Goal: Task Accomplishment & Management: Complete application form

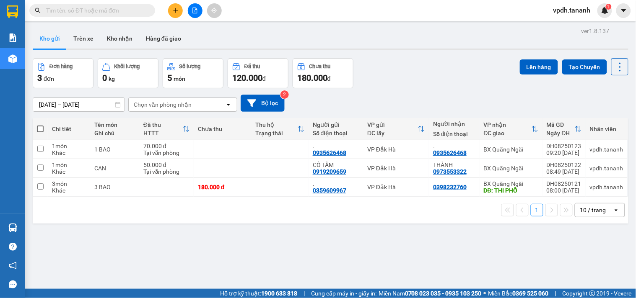
click at [176, 6] on button at bounding box center [175, 10] width 15 height 15
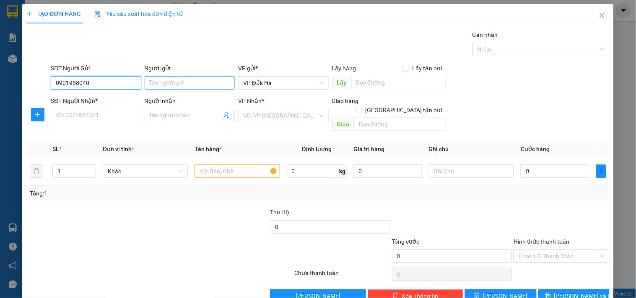
type input "0901958040"
click at [214, 77] on input "Người gửi" at bounding box center [190, 82] width 90 height 13
type input "."
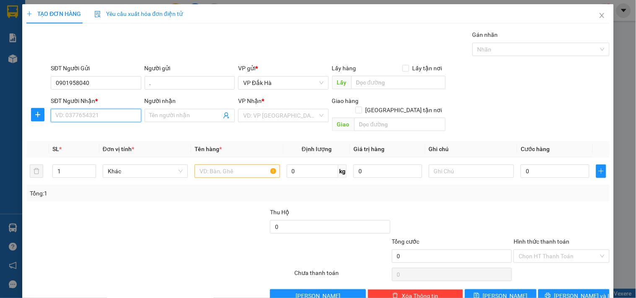
click at [100, 111] on input "SĐT Người Nhận *" at bounding box center [96, 115] width 90 height 13
type input "0934094772"
click at [174, 122] on span at bounding box center [190, 115] width 90 height 13
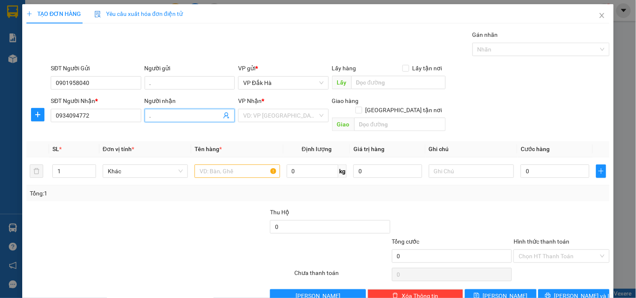
type input "."
click at [302, 108] on div "VP Nhận *" at bounding box center [283, 102] width 90 height 13
click at [319, 115] on div "VD: VP [GEOGRAPHIC_DATA]" at bounding box center [283, 115] width 90 height 13
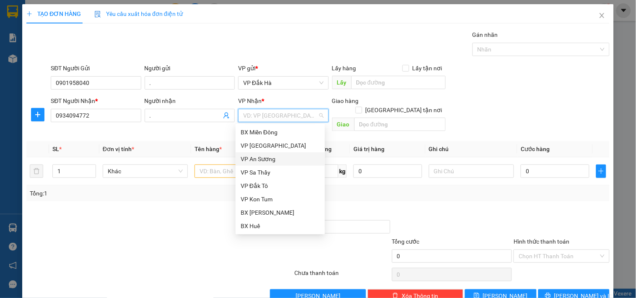
scroll to position [87, 0]
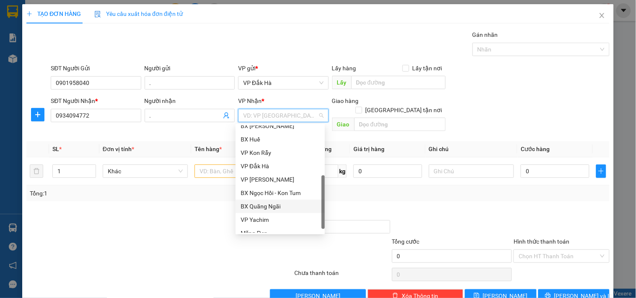
click at [273, 204] on div "BX Quãng Ngãi" at bounding box center [279, 206] width 79 height 9
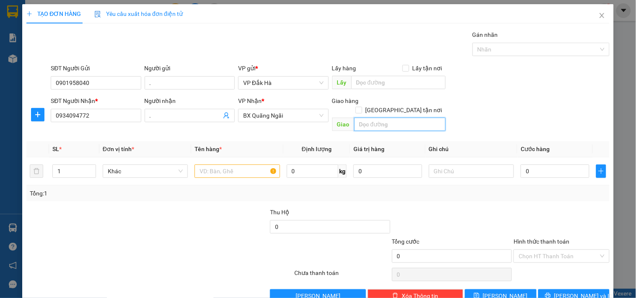
click at [376, 118] on input "text" at bounding box center [399, 124] width 91 height 13
type input "CẦU SÔNG VỆ"
click at [254, 165] on input "text" at bounding box center [236, 171] width 85 height 13
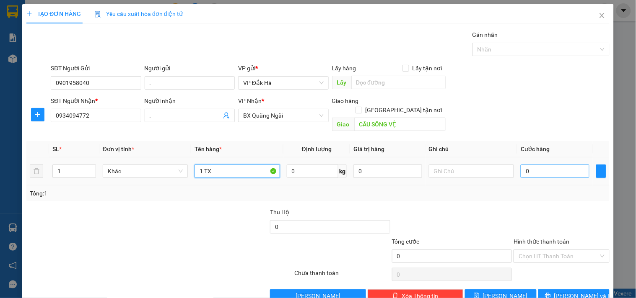
type input "1 TX"
click at [535, 168] on input "0" at bounding box center [554, 171] width 69 height 13
type input "4"
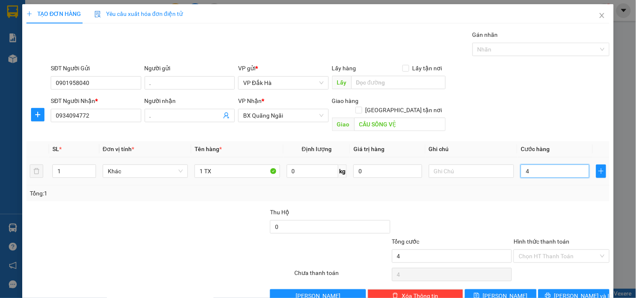
type input "40"
type input "400"
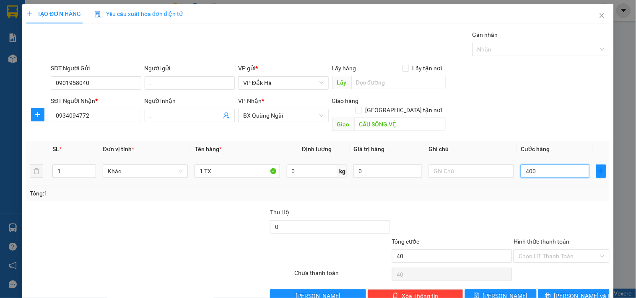
type input "400"
type input "4.000"
type input "40.000"
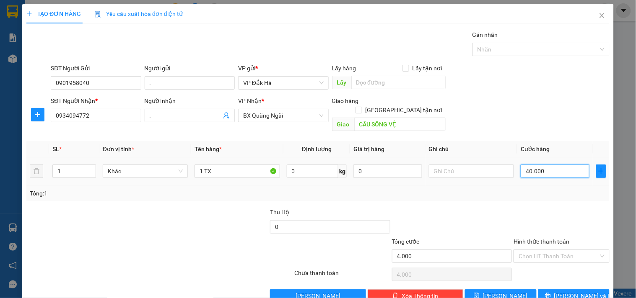
type input "40.000"
drag, startPoint x: 572, startPoint y: 291, endPoint x: 576, endPoint y: 278, distance: 13.6
click at [573, 292] on span "[PERSON_NAME] và In" at bounding box center [583, 296] width 59 height 9
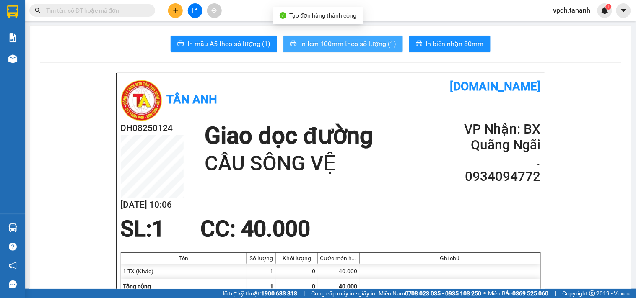
click at [307, 42] on span "In tem 100mm theo số lượng (1)" at bounding box center [348, 44] width 96 height 10
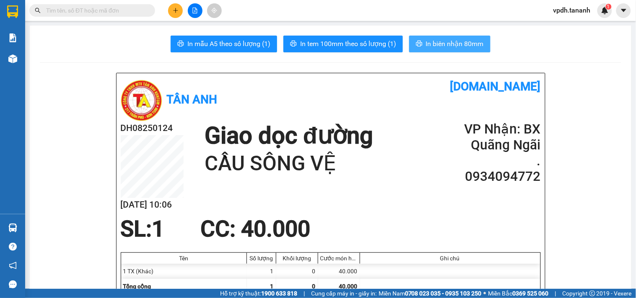
click at [460, 47] on span "In biên nhận 80mm" at bounding box center [455, 44] width 58 height 10
click at [445, 45] on span "In biên nhận 80mm" at bounding box center [455, 44] width 58 height 10
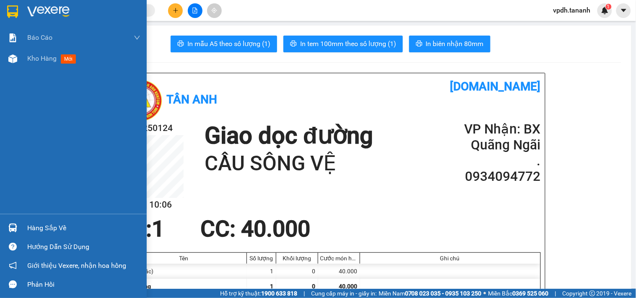
drag, startPoint x: 13, startPoint y: 10, endPoint x: 56, endPoint y: 13, distance: 43.3
click at [12, 10] on img at bounding box center [12, 11] width 11 height 13
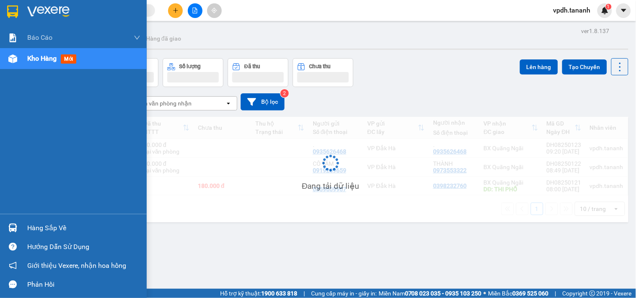
click at [56, 13] on img at bounding box center [48, 11] width 42 height 13
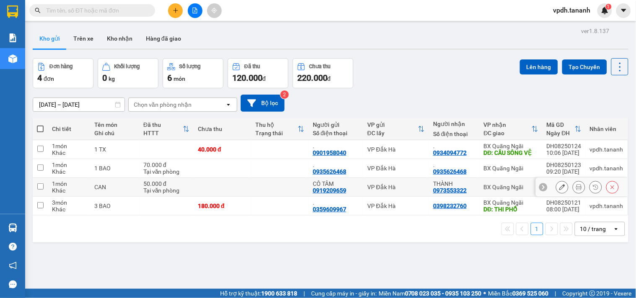
click at [496, 183] on td "BX Quãng Ngãi" at bounding box center [510, 187] width 63 height 19
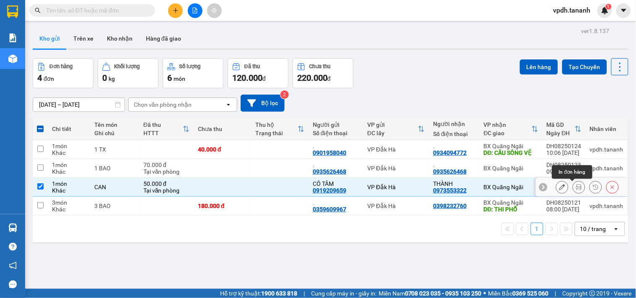
click at [576, 189] on icon at bounding box center [579, 187] width 6 height 6
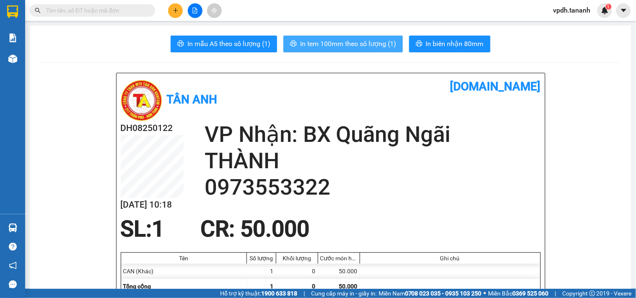
click at [330, 44] on span "In tem 100mm theo số lượng (1)" at bounding box center [348, 44] width 96 height 10
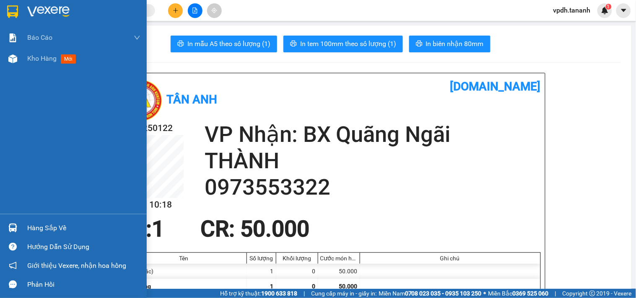
click at [35, 7] on img at bounding box center [48, 11] width 42 height 13
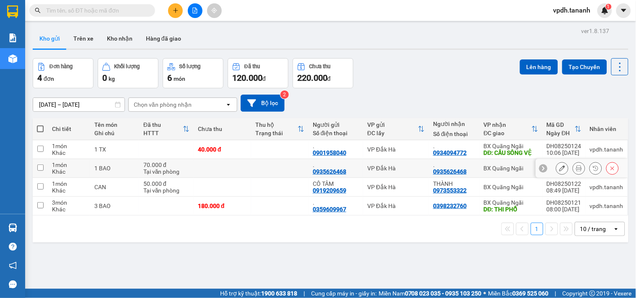
click at [336, 162] on div "." at bounding box center [336, 165] width 46 height 7
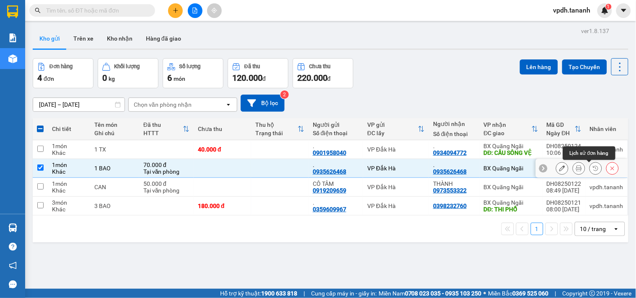
click at [576, 165] on icon at bounding box center [579, 168] width 6 height 6
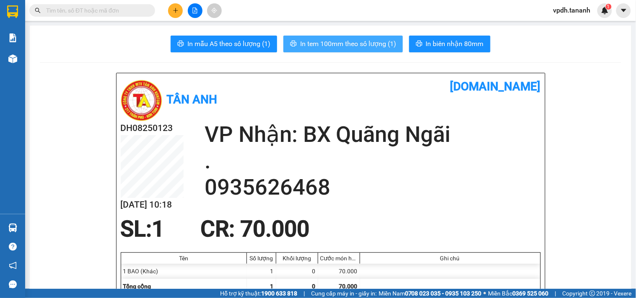
click at [330, 41] on span "In tem 100mm theo số lượng (1)" at bounding box center [348, 44] width 96 height 10
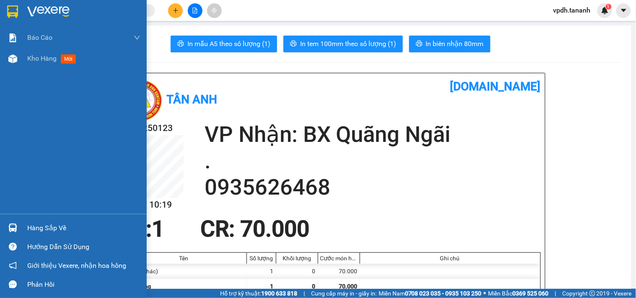
click at [3, 5] on div at bounding box center [73, 13] width 147 height 27
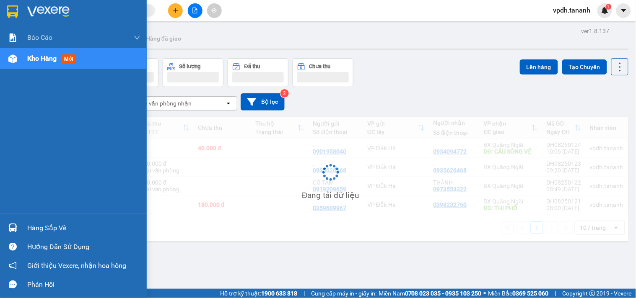
click at [72, 8] on div at bounding box center [83, 11] width 113 height 13
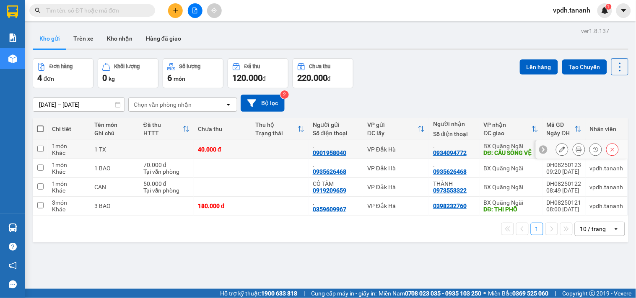
click at [573, 147] on button at bounding box center [579, 149] width 12 height 15
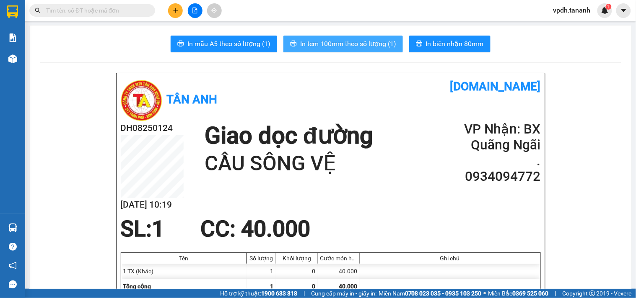
click at [333, 40] on span "In tem 100mm theo số lượng (1)" at bounding box center [348, 44] width 96 height 10
